Goal: Task Accomplishment & Management: Manage account settings

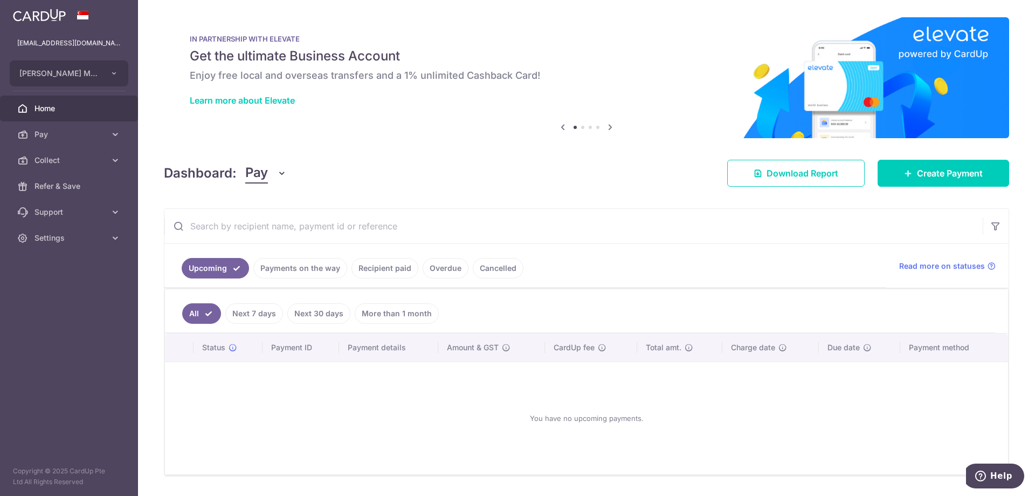
click at [272, 270] on link "Payments on the way" at bounding box center [300, 268] width 94 height 20
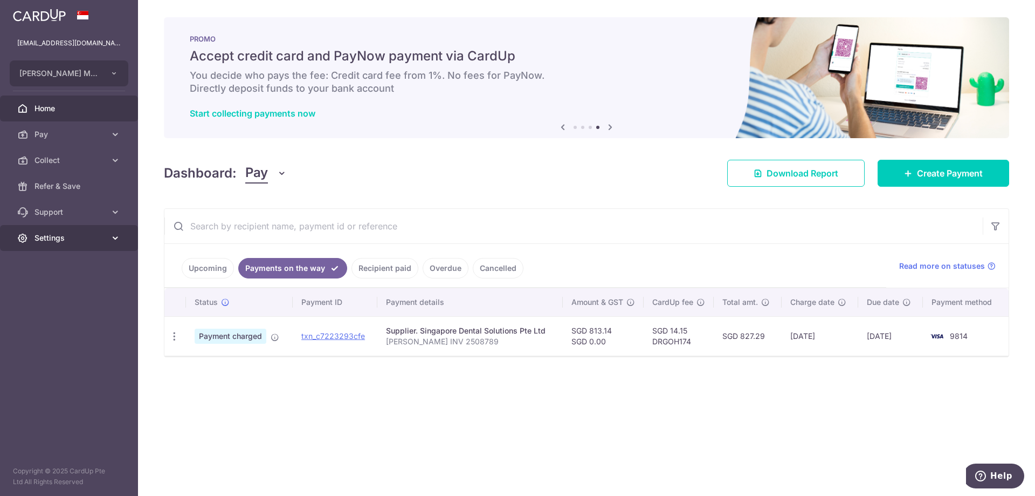
click at [41, 244] on link "Settings" at bounding box center [69, 238] width 138 height 26
click at [45, 286] on span "Logout" at bounding box center [70, 289] width 71 height 11
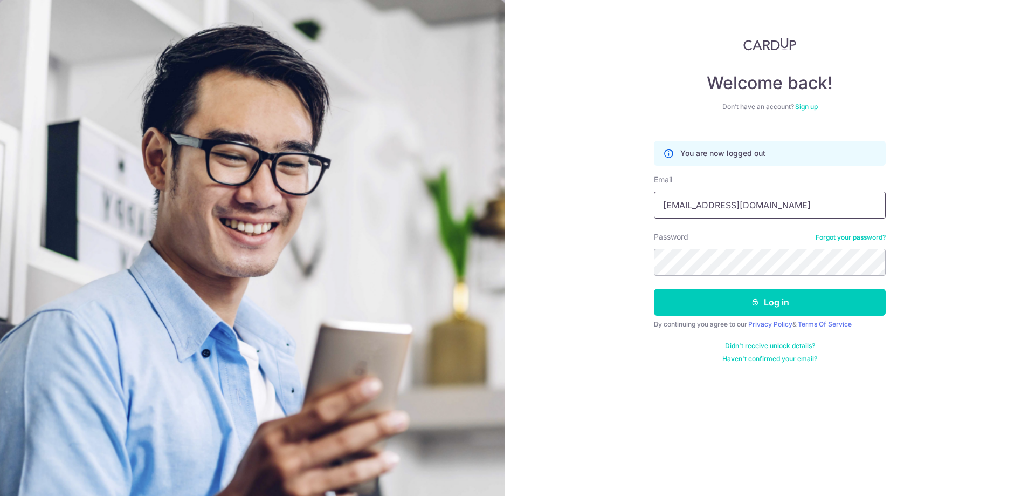
click at [688, 210] on input "[EMAIL_ADDRESS][DOMAIN_NAME]" at bounding box center [770, 204] width 232 height 27
type input "accounts@atelier-z.com.sg"
click at [740, 299] on button "Log in" at bounding box center [770, 302] width 232 height 27
